Goal: Task Accomplishment & Management: Manage account settings

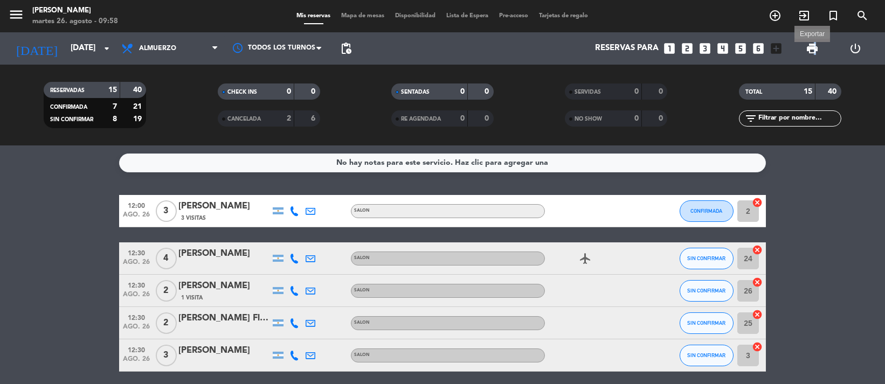
drag, startPoint x: 816, startPoint y: 51, endPoint x: 802, endPoint y: 58, distance: 15.7
click at [807, 54] on span "print" at bounding box center [812, 48] width 13 height 13
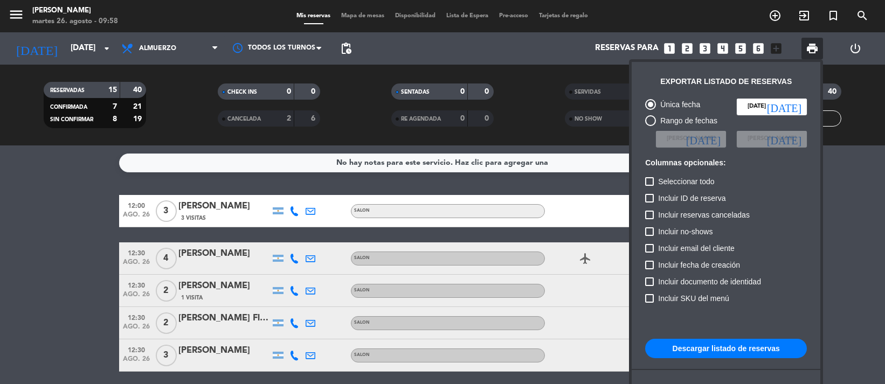
click at [802, 58] on span "print" at bounding box center [813, 49] width 22 height 22
click at [700, 348] on button "Descargar listado de reservas" at bounding box center [726, 348] width 162 height 19
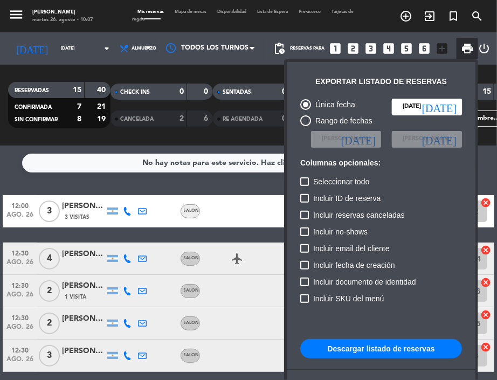
click at [191, 178] on div at bounding box center [248, 190] width 497 height 380
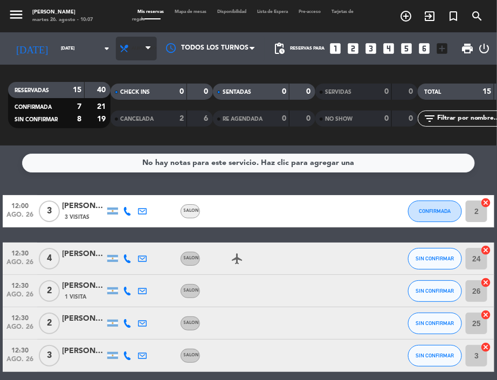
click at [133, 55] on span "Almuerzo" at bounding box center [136, 49] width 41 height 24
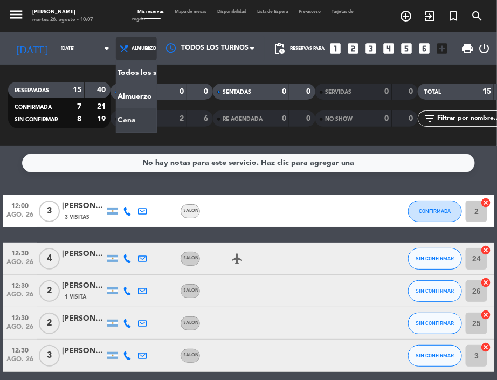
click at [142, 117] on div "menu NAKAMA RAMEN [DATE] 26. agosto - 10:07 Mis reservas Mapa de mesas Disponib…" at bounding box center [248, 73] width 497 height 146
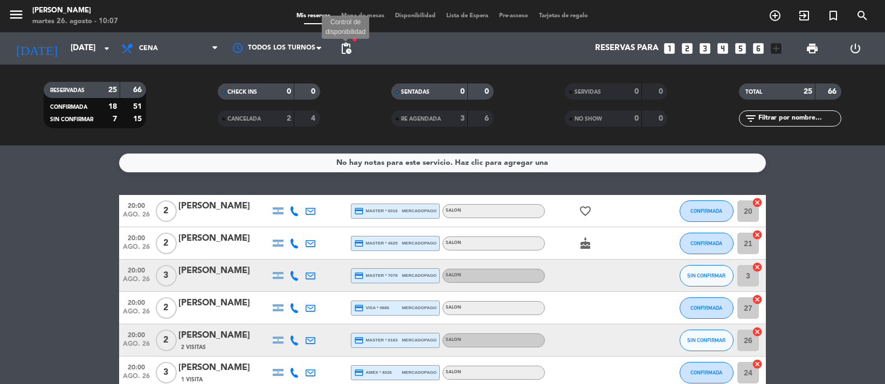
click at [347, 53] on span "pending_actions" at bounding box center [346, 48] width 13 height 13
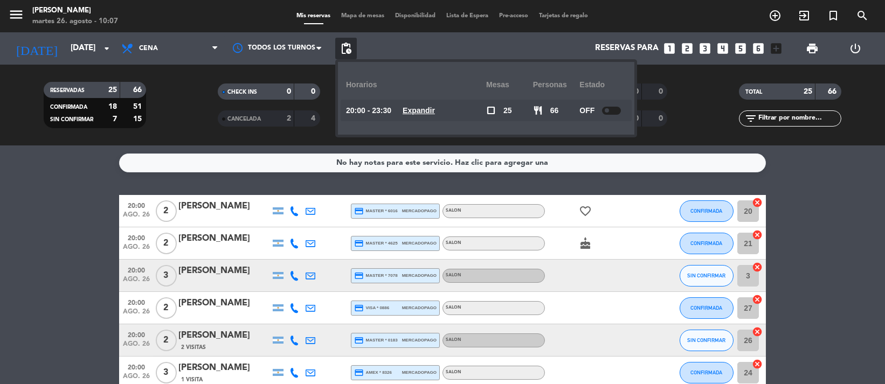
click at [618, 107] on div at bounding box center [611, 111] width 19 height 8
click at [810, 46] on span "print" at bounding box center [812, 48] width 13 height 13
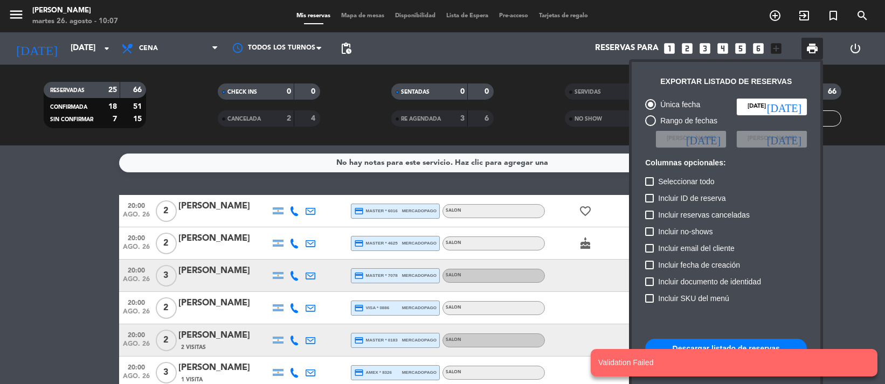
click at [719, 341] on button "Descargar listado de reservas" at bounding box center [726, 348] width 162 height 19
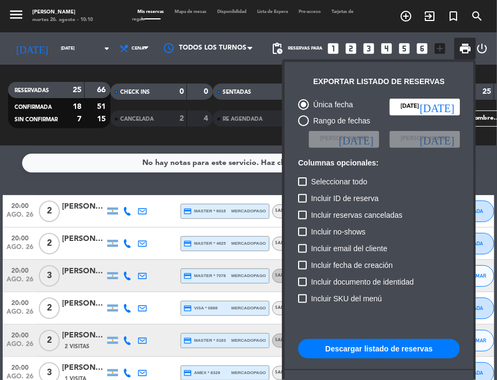
click at [164, 196] on div at bounding box center [248, 190] width 497 height 380
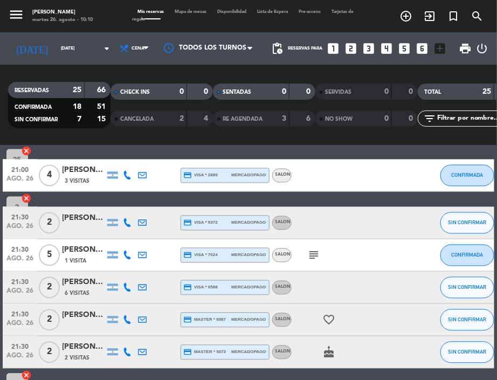
scroll to position [503, 0]
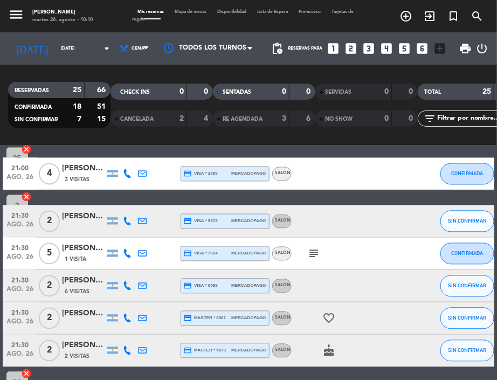
click at [80, 275] on div "[PERSON_NAME]" at bounding box center [83, 281] width 43 height 12
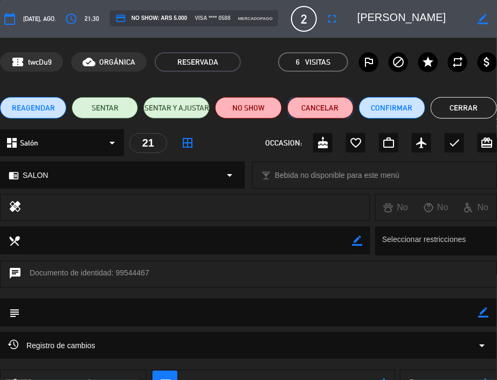
click at [308, 109] on button "Cancelar" at bounding box center [320, 108] width 66 height 22
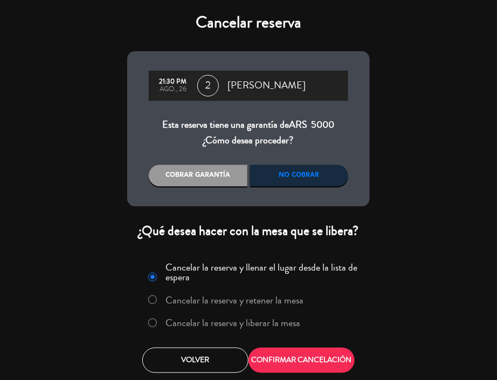
click at [282, 325] on label "Cancelar la reserva y liberar la mesa" at bounding box center [233, 323] width 135 height 10
click at [330, 380] on html "close × NAKAMA RAMEN × chrome_reader_mode Listado de Reservas account_box Clien…" at bounding box center [248, 190] width 497 height 380
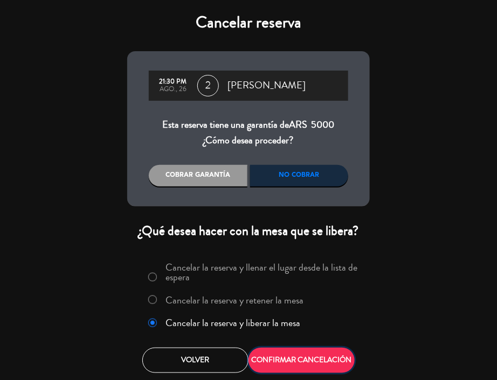
click at [321, 370] on button "CONFIRMAR CANCELACIÓN" at bounding box center [302, 360] width 106 height 25
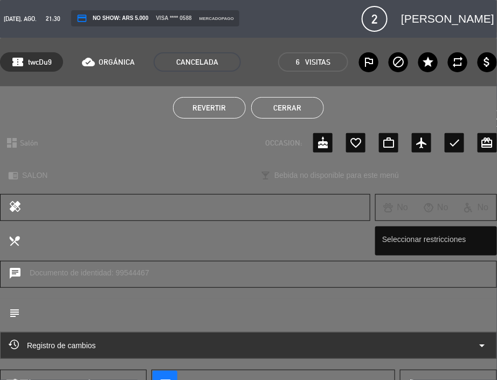
click at [315, 89] on div "Revertir Cerrar" at bounding box center [248, 107] width 497 height 43
click at [311, 101] on button "Cerrar" at bounding box center [287, 108] width 73 height 22
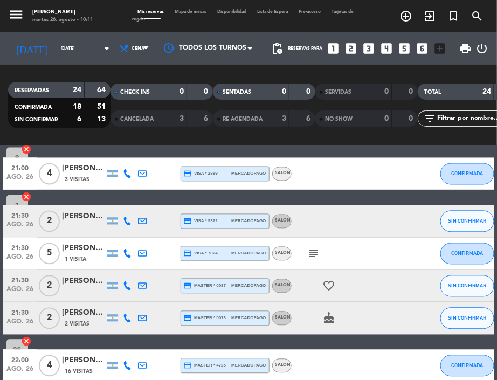
click at [167, 199] on div "20:00 [DATE] 2 [PERSON_NAME] credit_card master * 6016 mercadopago SALON favori…" at bounding box center [249, 125] width 492 height 867
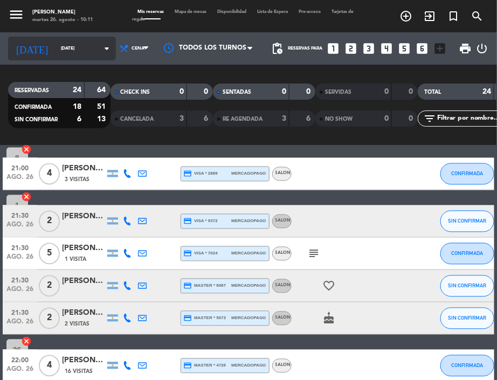
click at [65, 45] on input "[DATE]" at bounding box center [90, 48] width 68 height 16
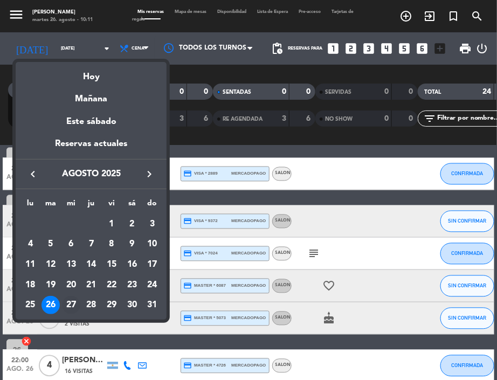
click at [66, 310] on div "27" at bounding box center [71, 305] width 18 height 18
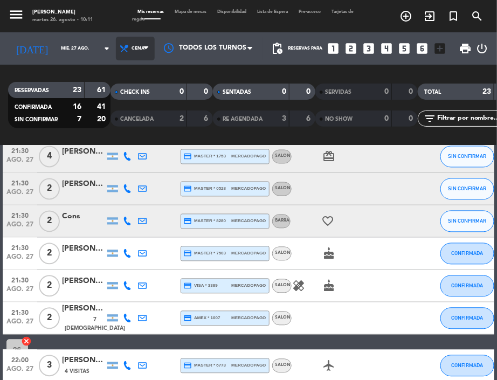
click at [116, 42] on span "Cena" at bounding box center [135, 49] width 39 height 24
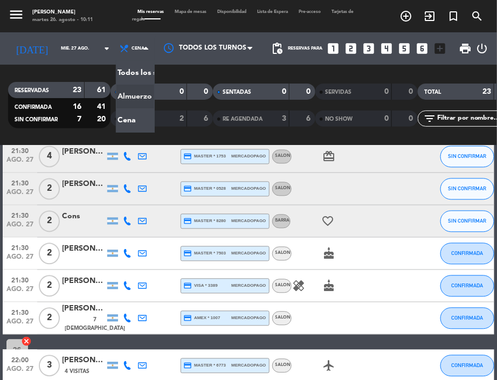
click at [123, 90] on div "menu NAKAMA RAMEN [DATE] 26. agosto - 10:11 Mis reservas Mapa de mesas Disponib…" at bounding box center [248, 73] width 497 height 146
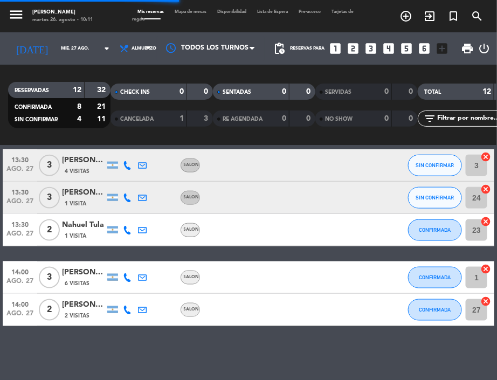
scroll to position [302, 0]
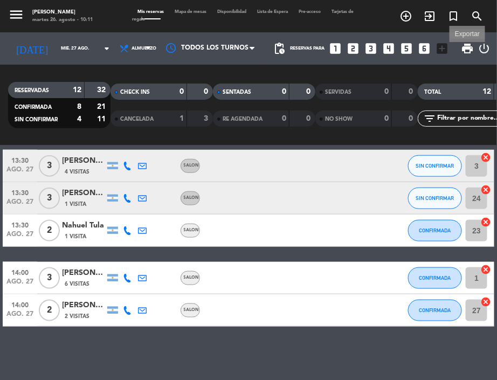
click at [463, 53] on span "print" at bounding box center [467, 48] width 13 height 13
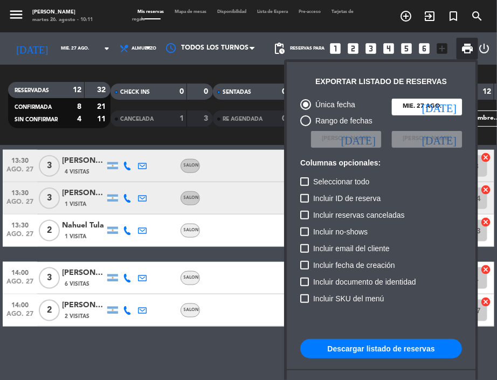
click at [381, 346] on button "Descargar listado de reservas" at bounding box center [381, 348] width 162 height 19
click at [132, 51] on div at bounding box center [248, 190] width 497 height 380
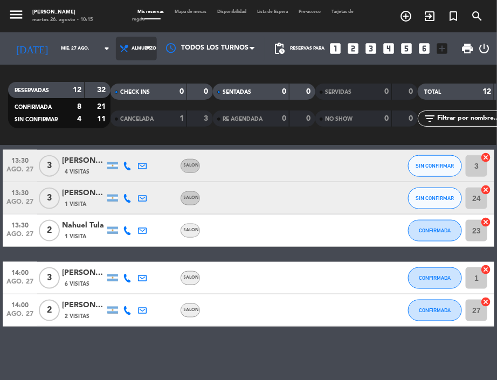
click at [133, 51] on span "Almuerzo" at bounding box center [144, 48] width 25 height 5
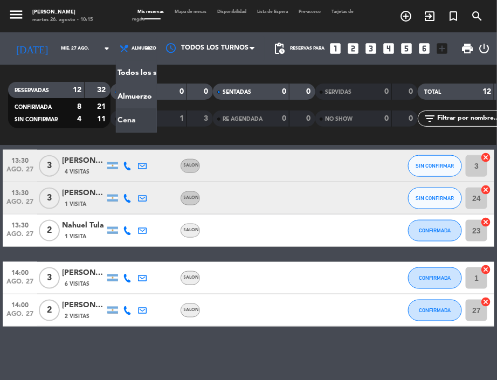
click at [130, 111] on div "menu NAKAMA RAMEN [DATE] 26. agosto - 10:15 Mis reservas Mapa de mesas Disponib…" at bounding box center [248, 73] width 497 height 146
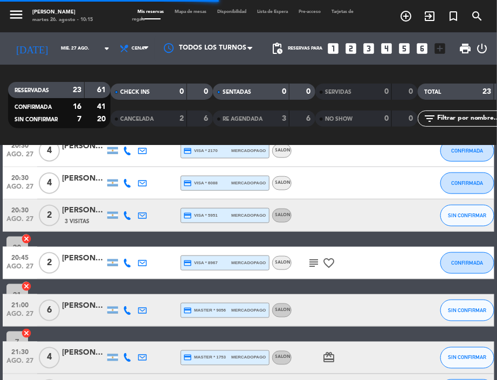
scroll to position [503, 0]
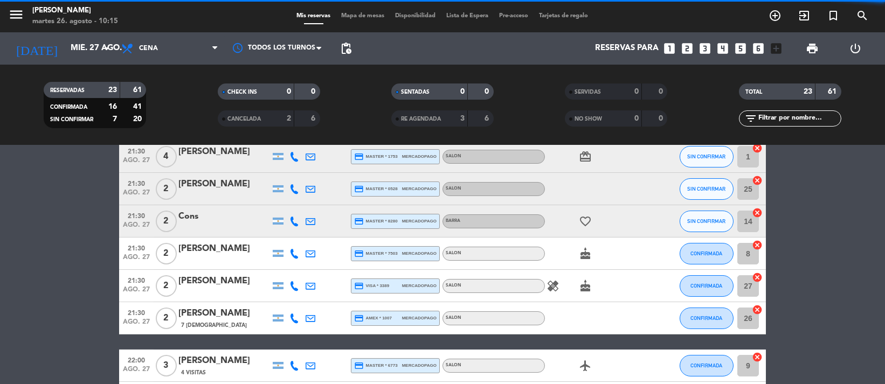
click at [337, 49] on span "pending_actions" at bounding box center [346, 49] width 22 height 22
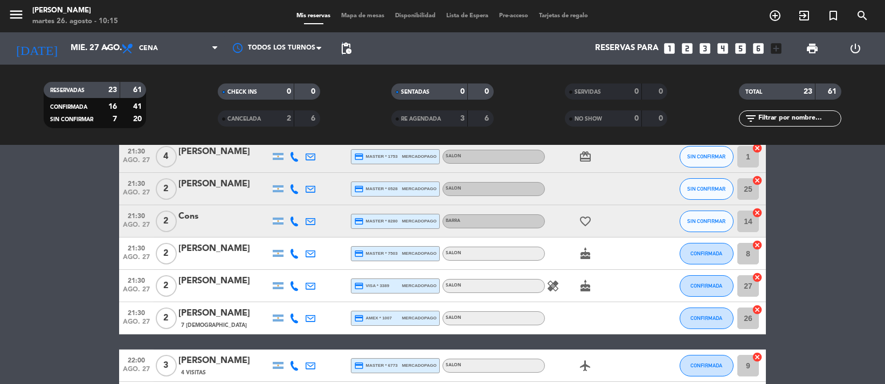
click at [343, 49] on span "pending_actions" at bounding box center [346, 48] width 13 height 13
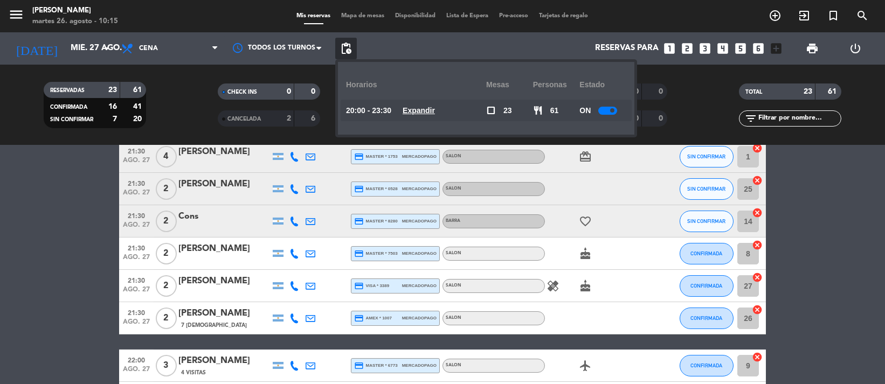
click at [596, 112] on div "ON" at bounding box center [603, 111] width 47 height 22
click at [604, 113] on div at bounding box center [607, 111] width 19 height 8
click at [342, 56] on span "pending_actions" at bounding box center [346, 49] width 22 height 22
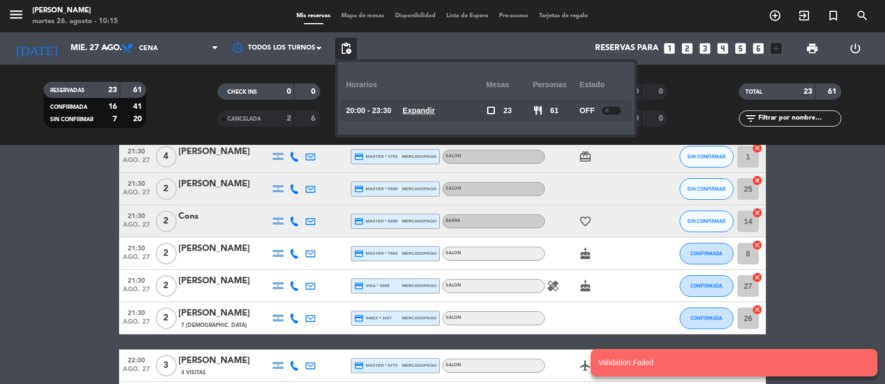
click at [352, 51] on span "pending_actions" at bounding box center [346, 48] width 13 height 13
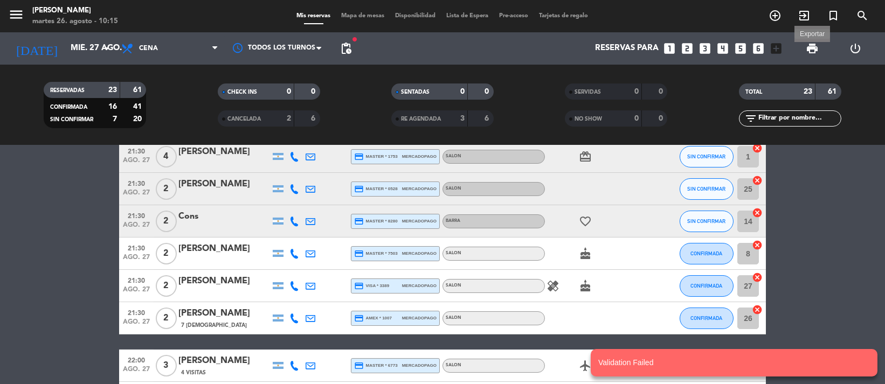
click at [809, 45] on span "print" at bounding box center [812, 48] width 13 height 13
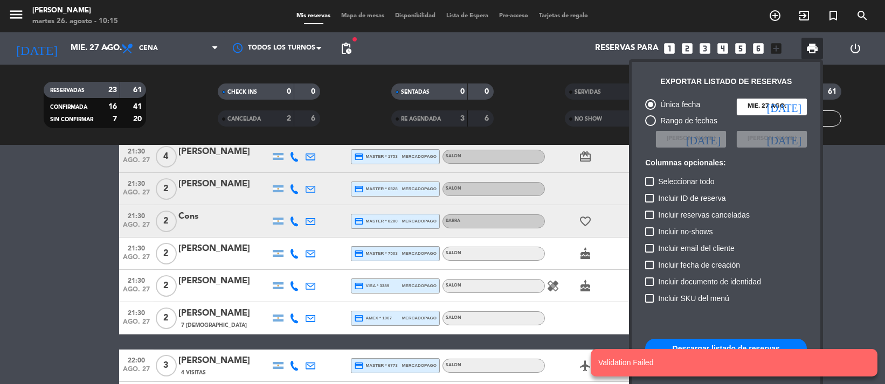
click at [700, 343] on notyf-toast-container "Validation Failed" at bounding box center [734, 363] width 302 height 43
drag, startPoint x: 704, startPoint y: 343, endPoint x: 710, endPoint y: 346, distance: 5.8
click at [706, 343] on notyf-toast-container "Validation Failed" at bounding box center [734, 363] width 302 height 43
click at [735, 349] on notyf-toast-container "Validation Failed" at bounding box center [734, 363] width 302 height 43
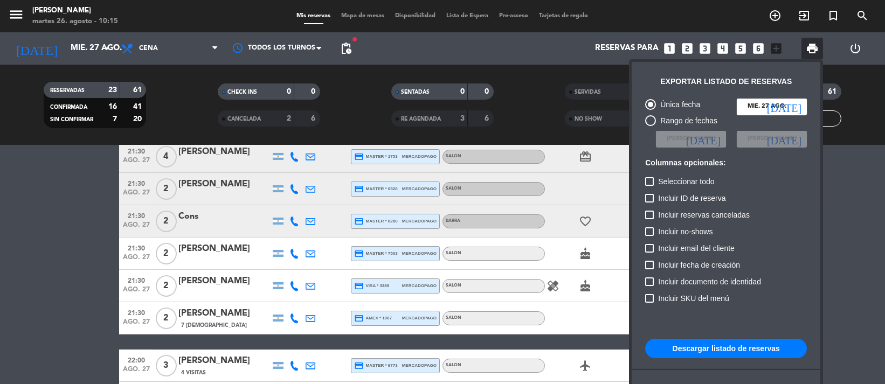
click at [744, 347] on button "Descargar listado de reservas" at bounding box center [726, 348] width 162 height 19
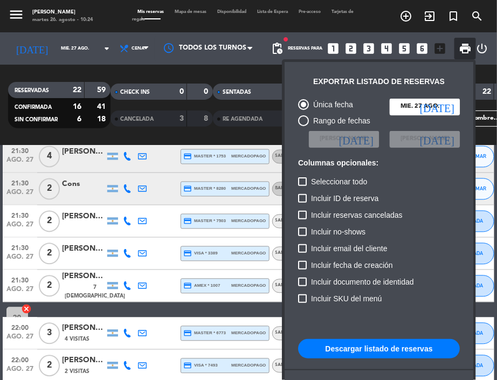
click at [64, 66] on div at bounding box center [248, 190] width 497 height 380
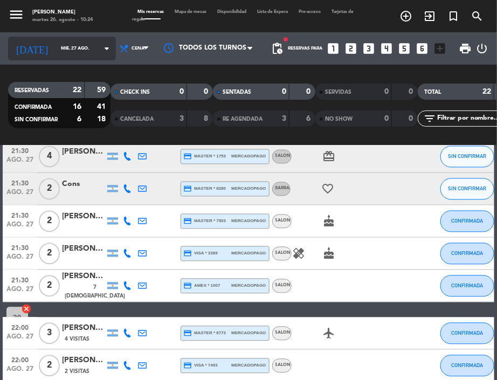
click at [63, 59] on div "[DATE] [DATE] arrow_drop_down" at bounding box center [62, 49] width 108 height 24
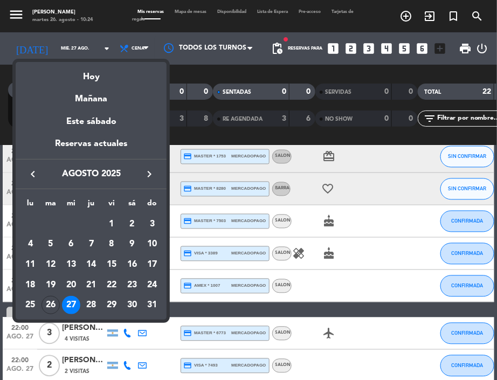
click at [153, 173] on icon "keyboard_arrow_right" at bounding box center [149, 174] width 13 height 13
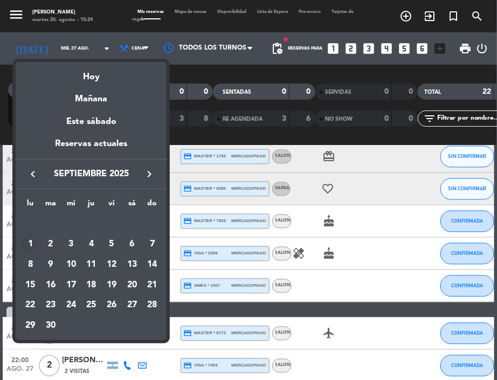
click at [27, 247] on div "1" at bounding box center [30, 244] width 18 height 18
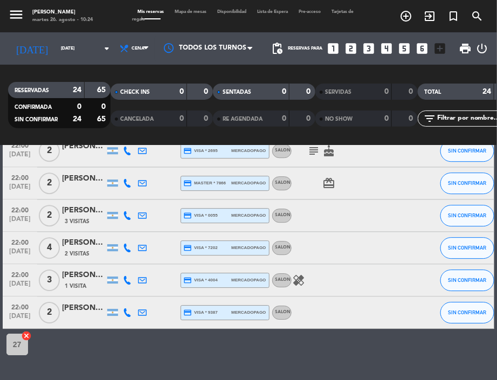
scroll to position [720, 0]
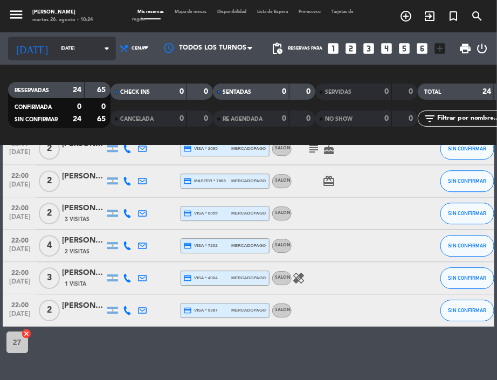
click at [56, 48] on input "[DATE]" at bounding box center [90, 48] width 68 height 16
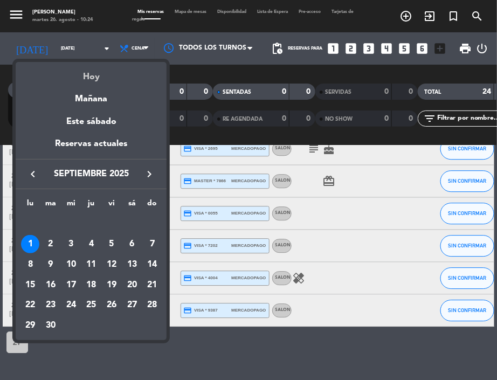
click at [88, 78] on div "Hoy" at bounding box center [91, 73] width 151 height 22
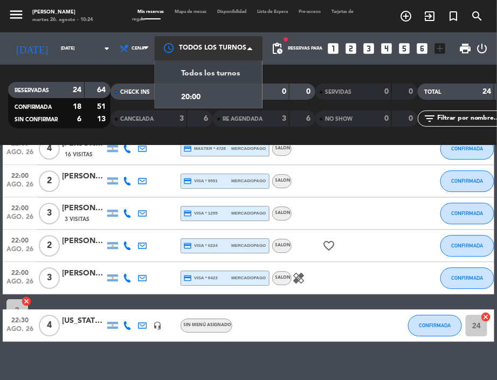
click at [160, 44] on div at bounding box center [209, 48] width 108 height 24
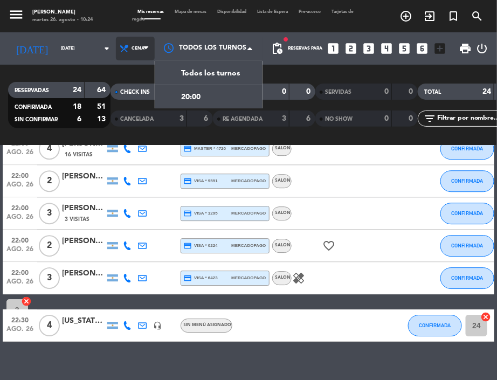
click at [136, 44] on span "Cena" at bounding box center [135, 49] width 39 height 24
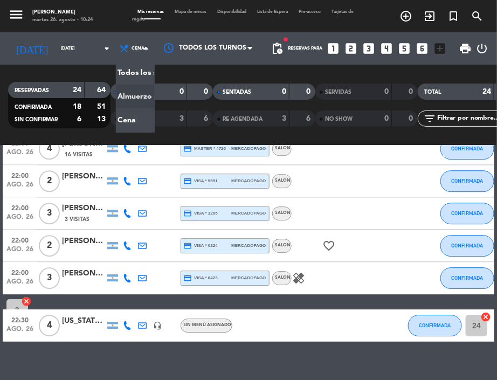
click at [130, 94] on div "menu NAKAMA RAMEN [DATE] 26. agosto - 10:24 Mis reservas Mapa de mesas Disponib…" at bounding box center [248, 73] width 497 height 146
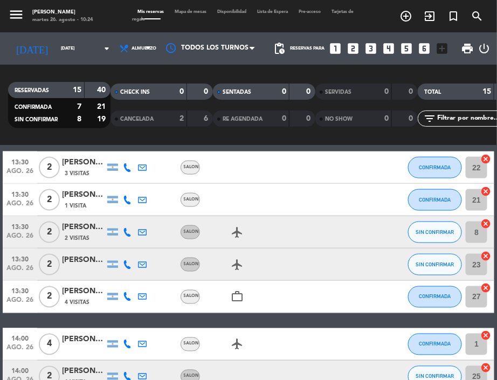
scroll to position [342, 0]
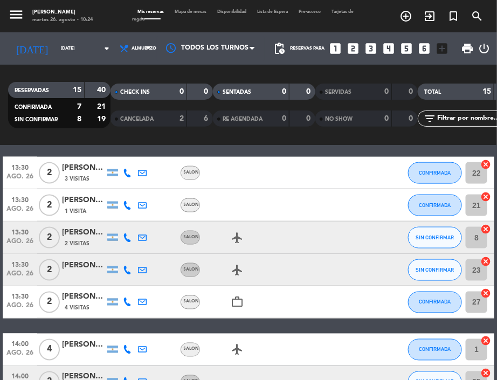
click at [75, 294] on div "[PERSON_NAME]" at bounding box center [83, 297] width 43 height 12
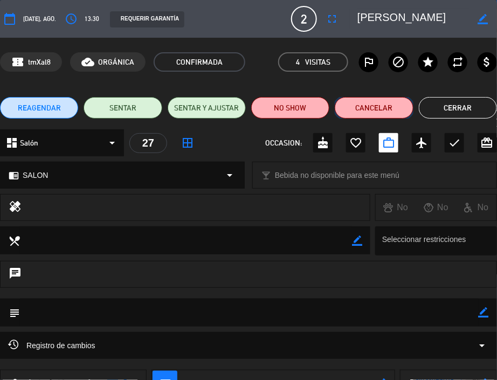
click at [368, 114] on button "Cancelar" at bounding box center [374, 108] width 78 height 22
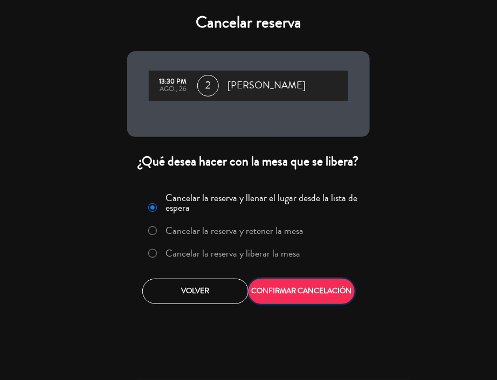
click at [307, 280] on button "CONFIRMAR CANCELACIÓN" at bounding box center [302, 291] width 106 height 25
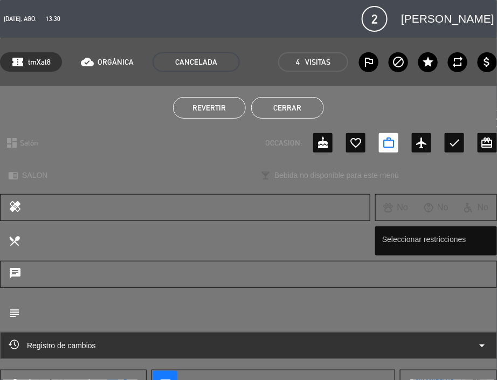
click at [287, 106] on button "Cerrar" at bounding box center [287, 108] width 73 height 22
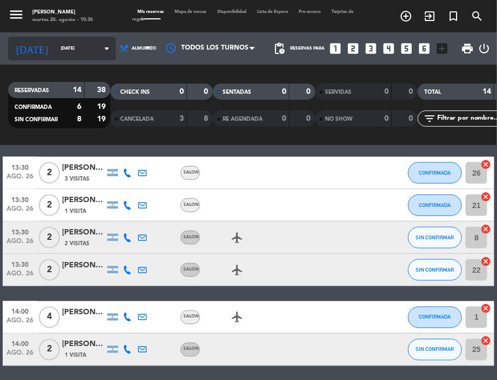
click at [61, 53] on input "[DATE]" at bounding box center [90, 48] width 68 height 16
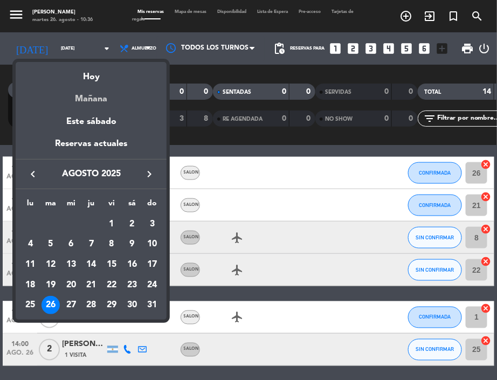
click at [101, 102] on div "Mañana" at bounding box center [91, 95] width 151 height 22
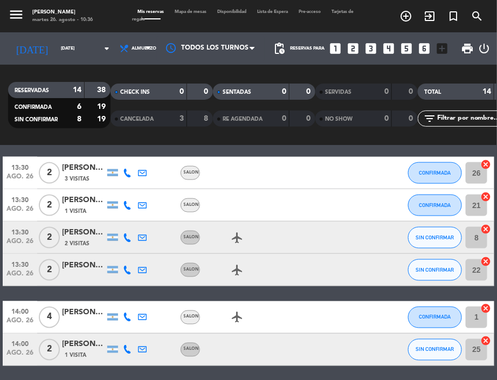
type input "mié. 27 ago."
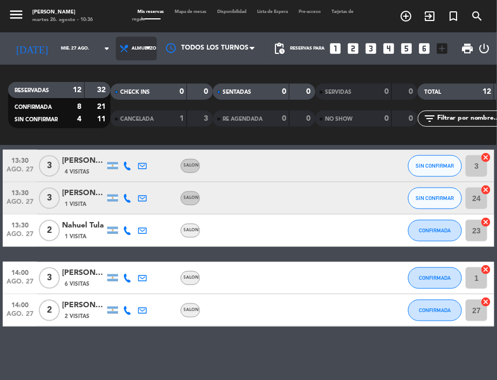
click at [132, 58] on span "Almuerzo" at bounding box center [136, 49] width 41 height 24
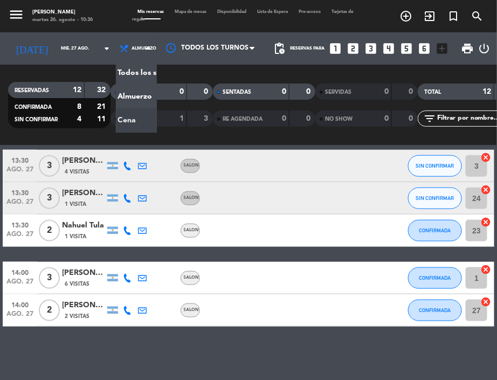
click at [137, 122] on div "menu NAKAMA RAMEN [DATE] 26. agosto - 10:36 Mis reservas Mapa de mesas Disponib…" at bounding box center [248, 73] width 497 height 146
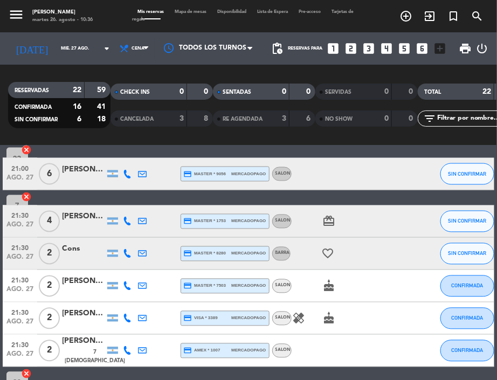
scroll to position [462, 0]
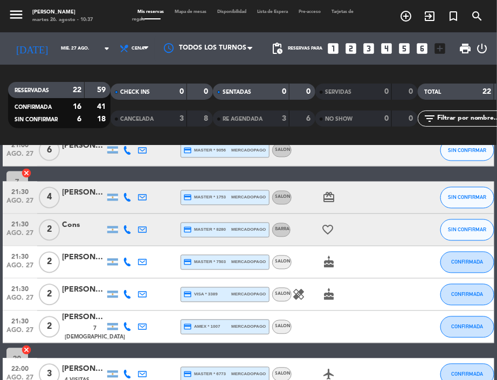
click at [389, 43] on icon "looks_4" at bounding box center [387, 49] width 14 height 14
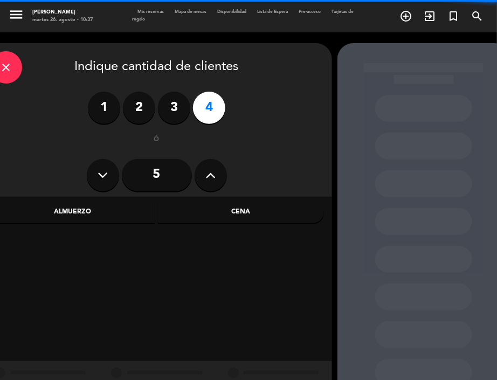
click at [249, 212] on div "Cena" at bounding box center [241, 213] width 166 height 22
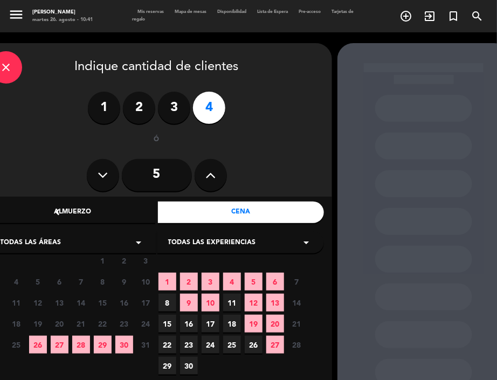
click at [18, 66] on div "close" at bounding box center [6, 67] width 32 height 32
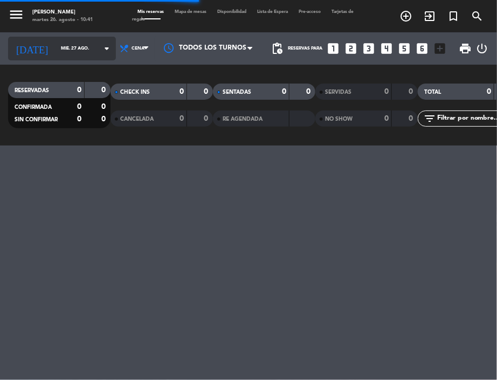
click at [57, 50] on input "mié. 27 ago." at bounding box center [90, 48] width 68 height 16
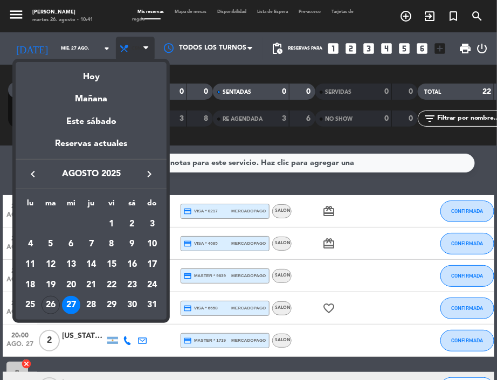
click at [118, 49] on div at bounding box center [248, 190] width 497 height 380
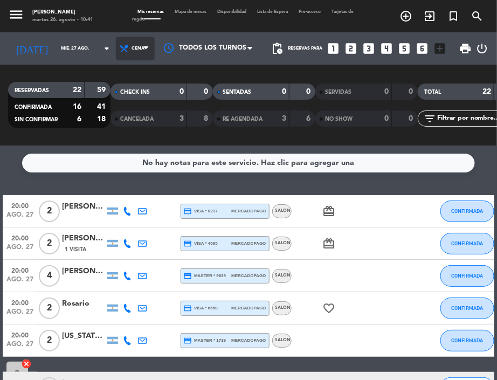
click at [132, 49] on span "Cena" at bounding box center [138, 48] width 13 height 5
click at [129, 98] on div "menu NAKAMA RAMEN [DATE] 26. agosto - 10:41 Mis reservas Mapa de mesas Disponib…" at bounding box center [248, 73] width 497 height 146
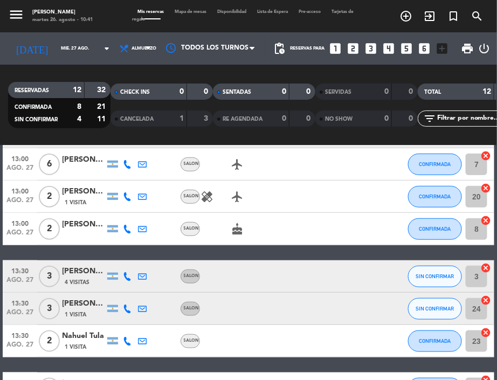
scroll to position [216, 0]
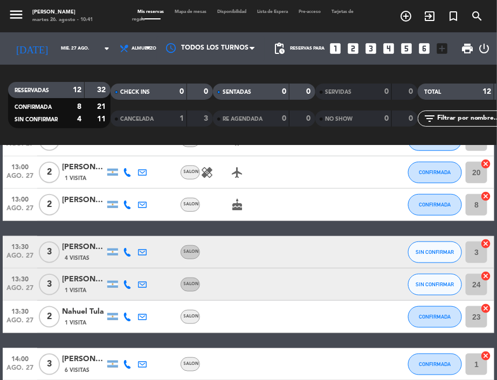
click at [128, 251] on icon at bounding box center [127, 252] width 9 height 9
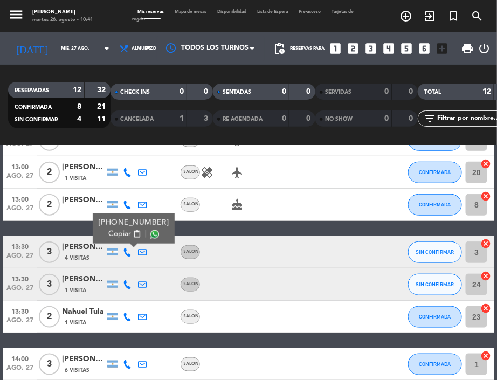
click at [85, 242] on div "[PERSON_NAME] Pages" at bounding box center [83, 247] width 43 height 12
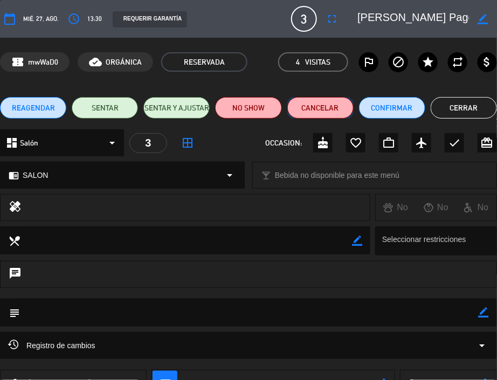
click at [309, 105] on button "Cancelar" at bounding box center [320, 108] width 66 height 22
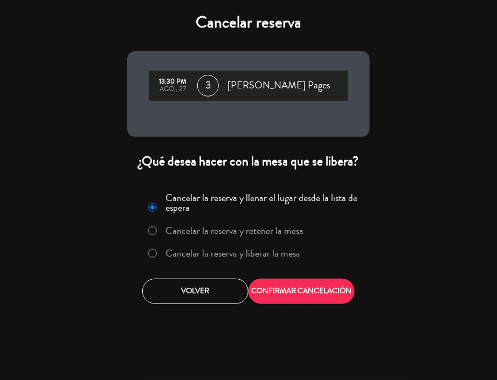
click at [229, 249] on label "Cancelar la reserva y liberar la mesa" at bounding box center [233, 254] width 135 height 10
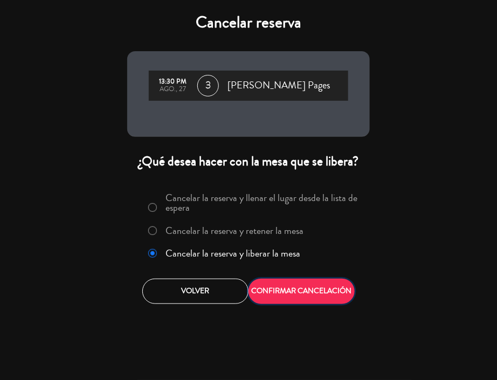
click at [300, 290] on button "CONFIRMAR CANCELACIÓN" at bounding box center [302, 291] width 106 height 25
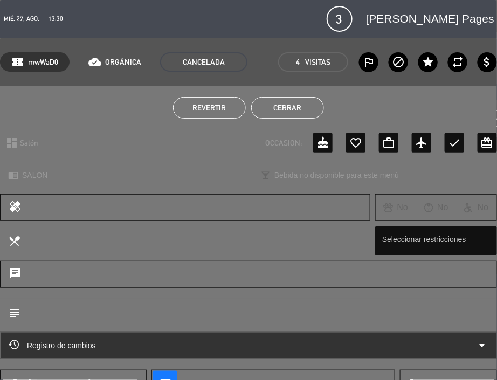
click at [297, 111] on button "Cerrar" at bounding box center [287, 108] width 73 height 22
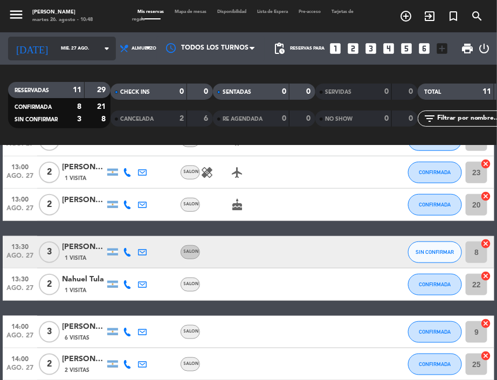
click at [65, 37] on date-picker "[DATE] [DATE] arrow_drop_down" at bounding box center [62, 49] width 108 height 24
click at [80, 49] on input "mié. 27 ago." at bounding box center [90, 48] width 68 height 16
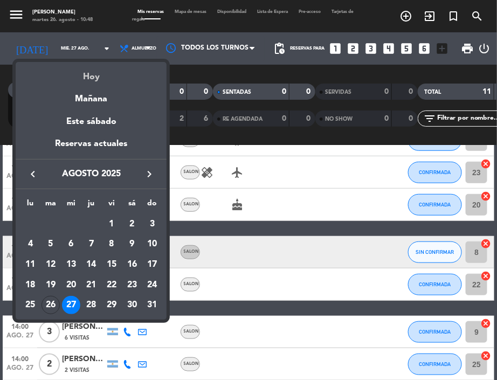
click at [99, 70] on div "Hoy" at bounding box center [91, 73] width 151 height 22
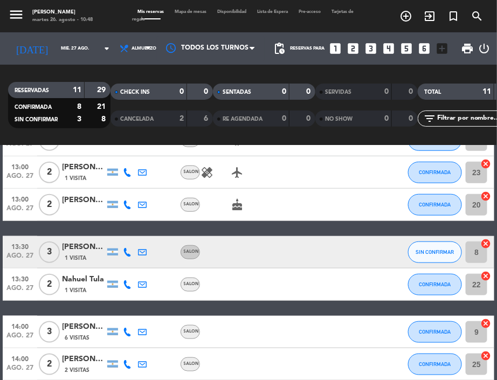
type input "[DATE]"
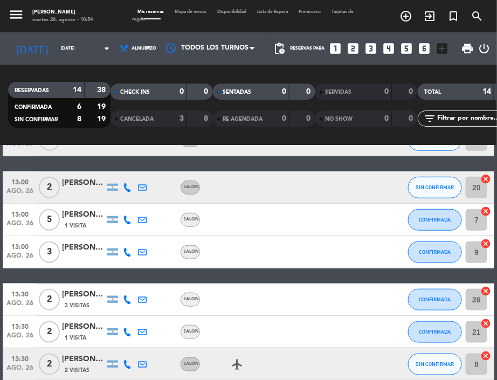
scroll to position [382, 0]
